Goal: Transaction & Acquisition: Purchase product/service

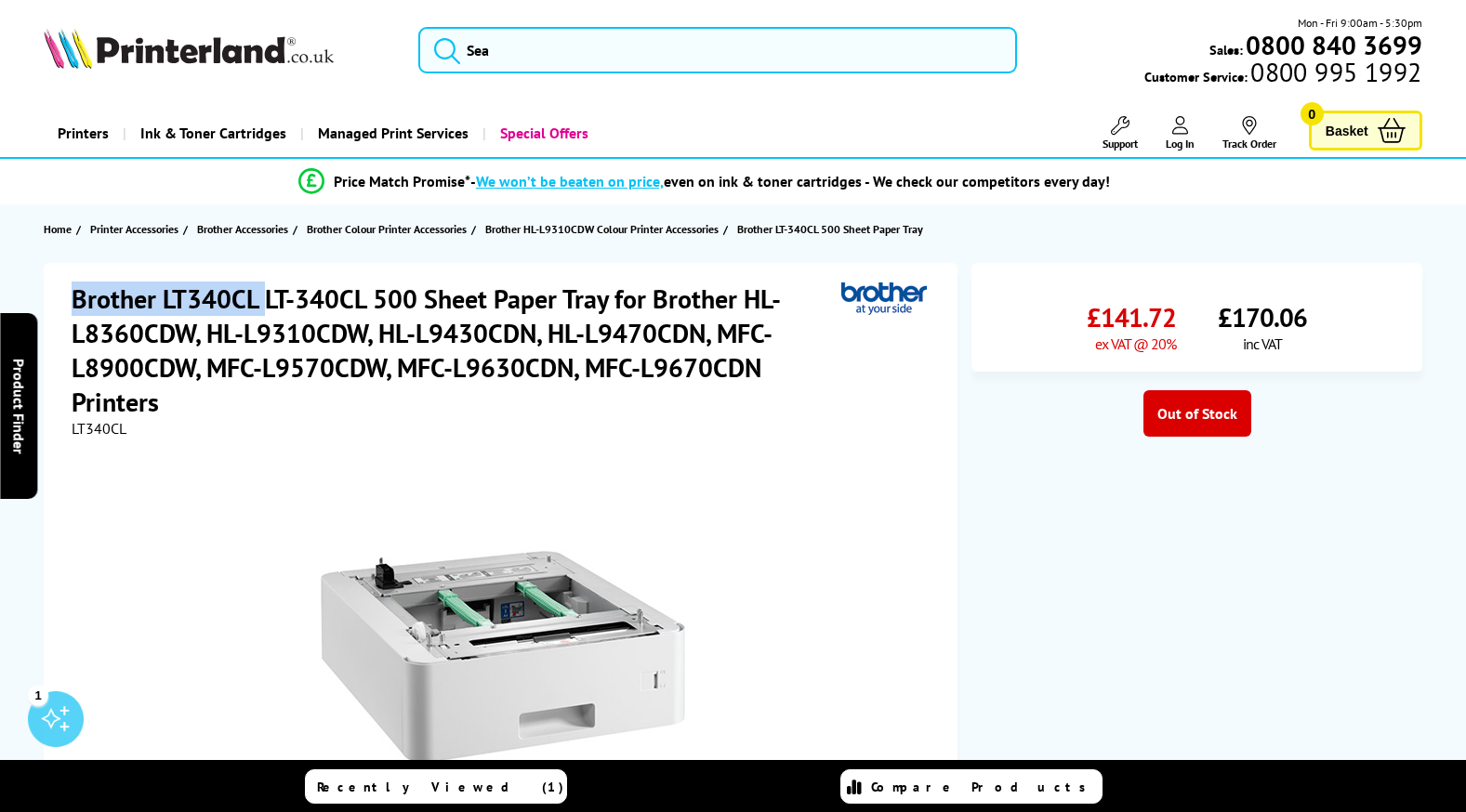
drag, startPoint x: 264, startPoint y: 296, endPoint x: 63, endPoint y: 290, distance: 201.1
click at [63, 290] on div "Brother LT340CL LT-340CL 500 Sheet Paper Tray for Brother HL-L8360CDW, HL-L9310…" at bounding box center [500, 623] width 913 height 720
copy h1 "Brother LT340CL"
